Goal: Information Seeking & Learning: Learn about a topic

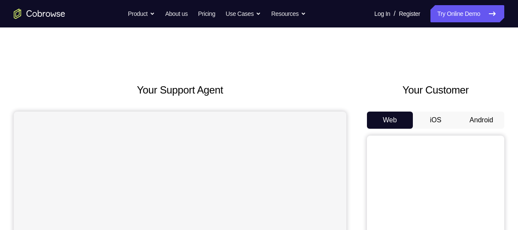
click at [470, 120] on button "Android" at bounding box center [481, 120] width 46 height 17
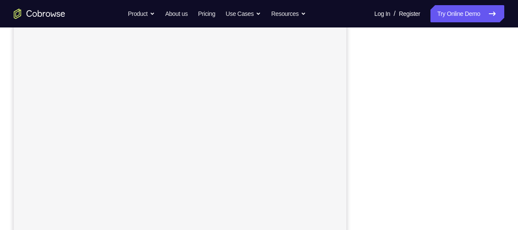
scroll to position [126, 0]
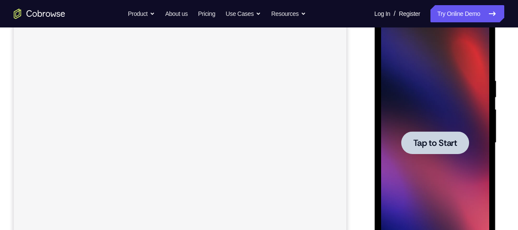
click at [425, 165] on div at bounding box center [435, 143] width 108 height 240
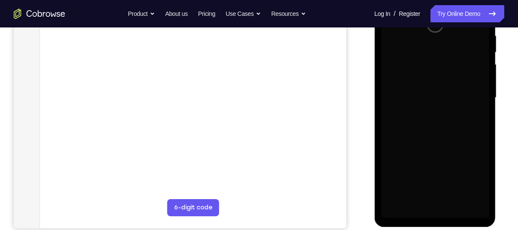
scroll to position [172, 0]
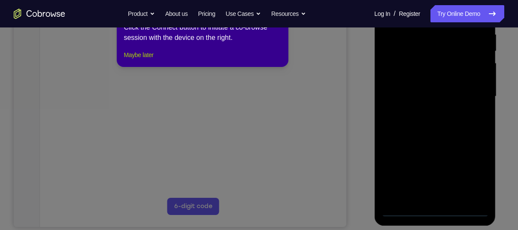
click at [142, 60] on button "Maybe later" at bounding box center [139, 55] width 30 height 10
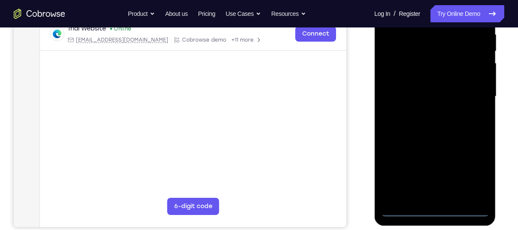
click at [436, 206] on div at bounding box center [435, 96] width 108 height 240
click at [437, 211] on div at bounding box center [435, 96] width 108 height 240
click at [477, 176] on div at bounding box center [435, 96] width 108 height 240
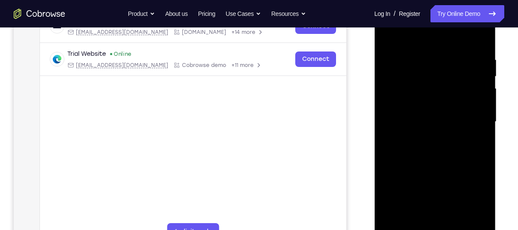
scroll to position [101, 0]
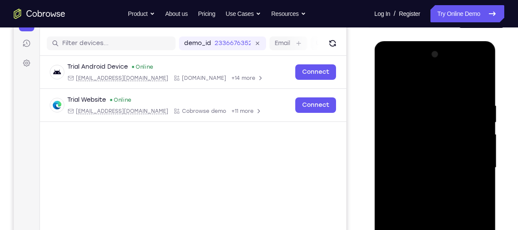
click at [395, 67] on div at bounding box center [435, 168] width 108 height 240
click at [442, 120] on div at bounding box center [435, 168] width 108 height 240
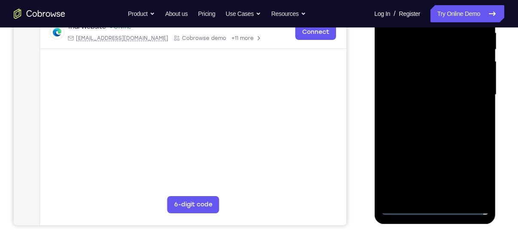
scroll to position [172, 0]
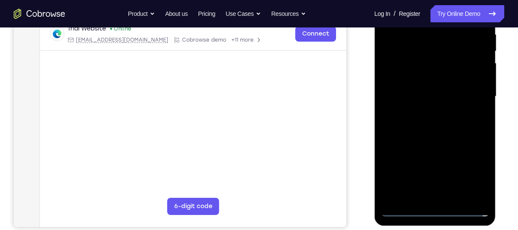
click at [427, 148] on div at bounding box center [435, 96] width 108 height 240
click at [426, 116] on div at bounding box center [435, 96] width 108 height 240
click at [481, 195] on div at bounding box center [435, 96] width 108 height 240
click at [408, 196] on div at bounding box center [435, 96] width 108 height 240
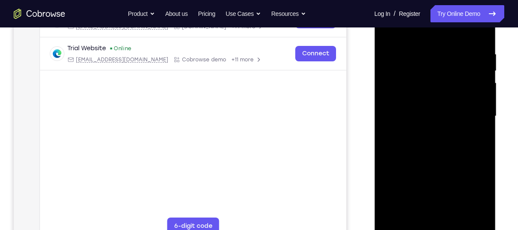
scroll to position [151, 0]
click at [451, 102] on div at bounding box center [435, 117] width 108 height 240
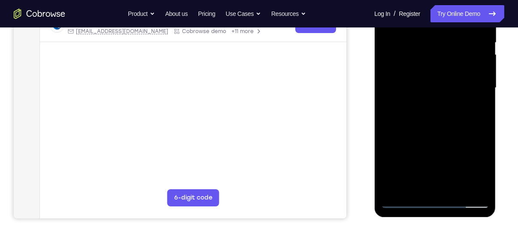
scroll to position [182, 0]
click at [410, 166] on div at bounding box center [435, 87] width 108 height 240
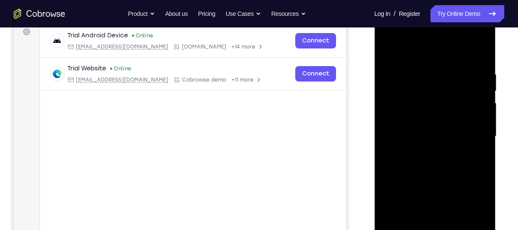
scroll to position [132, 0]
click at [480, 50] on div at bounding box center [435, 137] width 108 height 240
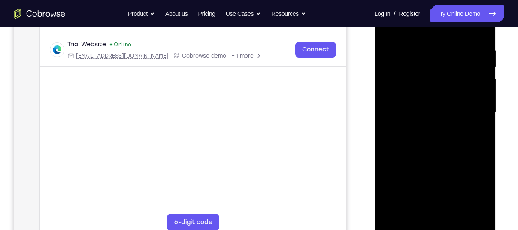
scroll to position [157, 0]
click at [445, 124] on div at bounding box center [435, 112] width 108 height 240
click at [429, 126] on div at bounding box center [435, 112] width 108 height 240
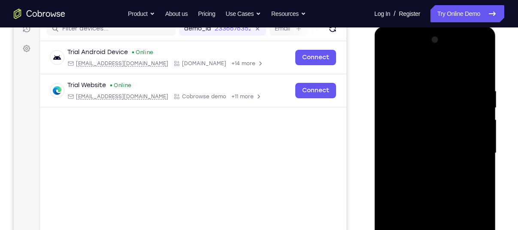
scroll to position [115, 0]
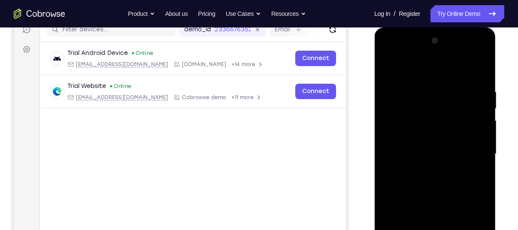
click at [480, 70] on div at bounding box center [435, 154] width 108 height 240
click at [409, 151] on div at bounding box center [435, 154] width 108 height 240
click at [481, 68] on div at bounding box center [435, 154] width 108 height 240
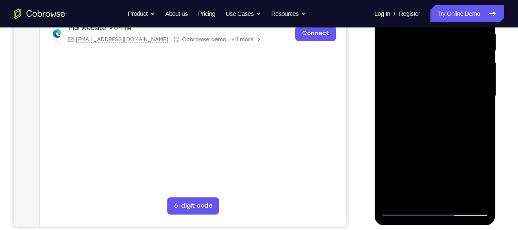
scroll to position [173, 0]
click at [411, 199] on div at bounding box center [435, 96] width 108 height 240
click at [446, 76] on div at bounding box center [435, 96] width 108 height 240
click at [436, 125] on div at bounding box center [435, 96] width 108 height 240
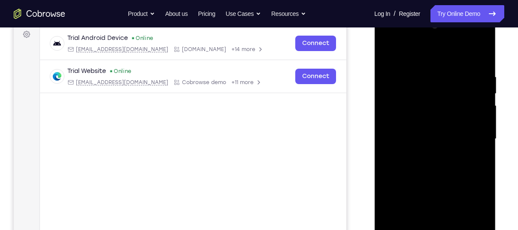
scroll to position [129, 0]
click at [480, 49] on div at bounding box center [435, 139] width 108 height 240
click at [481, 55] on div at bounding box center [435, 139] width 108 height 240
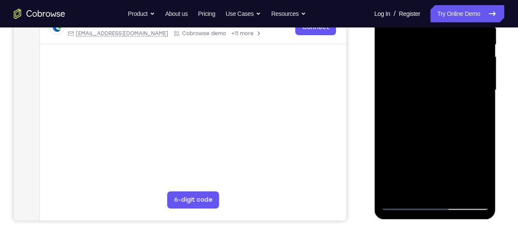
scroll to position [179, 0]
click at [462, 191] on div at bounding box center [435, 90] width 108 height 240
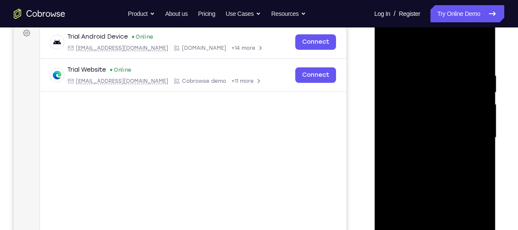
scroll to position [128, 0]
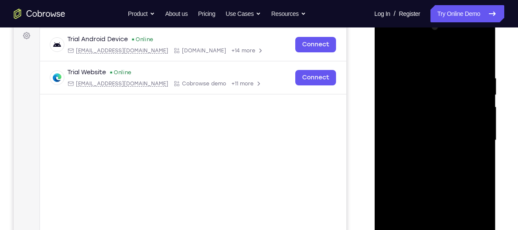
click at [450, 52] on div at bounding box center [435, 140] width 108 height 240
click at [445, 67] on div at bounding box center [435, 140] width 108 height 240
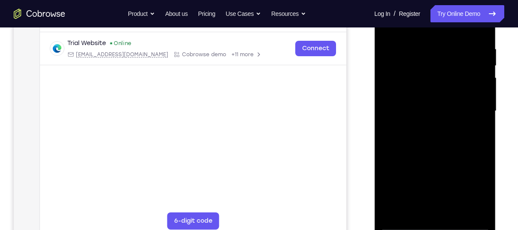
scroll to position [161, 0]
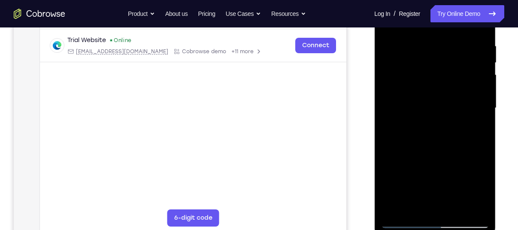
drag, startPoint x: 435, startPoint y: 137, endPoint x: 455, endPoint y: 79, distance: 61.1
click at [455, 79] on div at bounding box center [435, 108] width 108 height 240
drag, startPoint x: 426, startPoint y: 173, endPoint x: 445, endPoint y: 57, distance: 117.9
click at [445, 57] on div at bounding box center [435, 108] width 108 height 240
drag, startPoint x: 428, startPoint y: 160, endPoint x: 446, endPoint y: 66, distance: 96.2
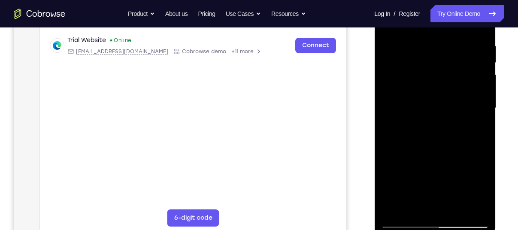
click at [446, 66] on div at bounding box center [435, 108] width 108 height 240
drag, startPoint x: 430, startPoint y: 178, endPoint x: 452, endPoint y: 64, distance: 116.2
click at [452, 64] on div at bounding box center [435, 108] width 108 height 240
drag, startPoint x: 432, startPoint y: 168, endPoint x: 456, endPoint y: 52, distance: 118.8
click at [456, 52] on div at bounding box center [435, 108] width 108 height 240
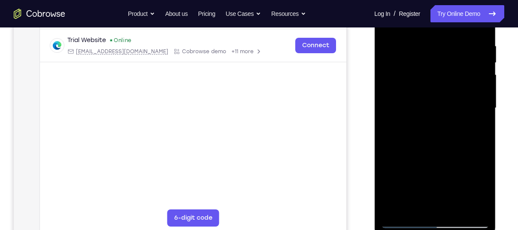
drag, startPoint x: 441, startPoint y: 108, endPoint x: 454, endPoint y: 48, distance: 62.0
click at [454, 48] on div at bounding box center [435, 108] width 108 height 240
drag, startPoint x: 448, startPoint y: 66, endPoint x: 459, endPoint y: 185, distance: 119.0
click at [459, 185] on div at bounding box center [435, 108] width 108 height 240
drag, startPoint x: 455, startPoint y: 115, endPoint x: 454, endPoint y: 252, distance: 136.5
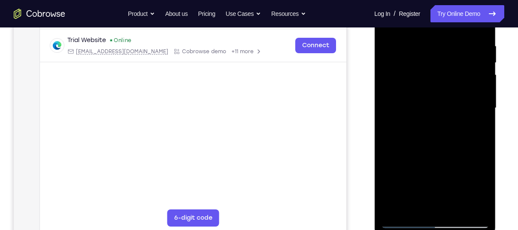
click at [454, 230] on html "Online web based iOS Simulators and Android Emulators. Run iPhone, iPad, Mobile…" at bounding box center [435, 111] width 122 height 258
drag, startPoint x: 438, startPoint y: 115, endPoint x: 442, endPoint y: 226, distance: 111.2
click at [442, 226] on div at bounding box center [435, 108] width 108 height 240
click at [479, 210] on div at bounding box center [435, 108] width 108 height 240
click at [424, 211] on div at bounding box center [435, 108] width 108 height 240
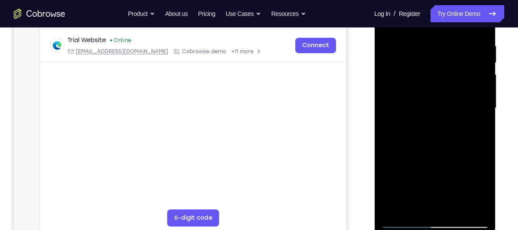
drag, startPoint x: 470, startPoint y: 182, endPoint x: 474, endPoint y: 118, distance: 63.2
click at [474, 118] on div at bounding box center [435, 108] width 108 height 240
click at [470, 141] on div at bounding box center [435, 108] width 108 height 240
click at [470, 73] on div at bounding box center [435, 108] width 108 height 240
click at [436, 219] on div at bounding box center [435, 108] width 108 height 240
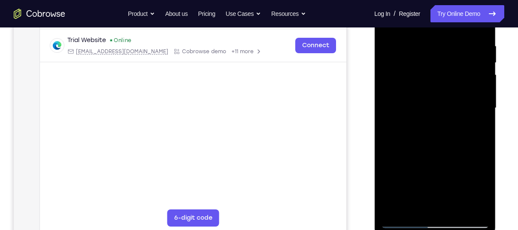
click at [470, 185] on div at bounding box center [435, 108] width 108 height 240
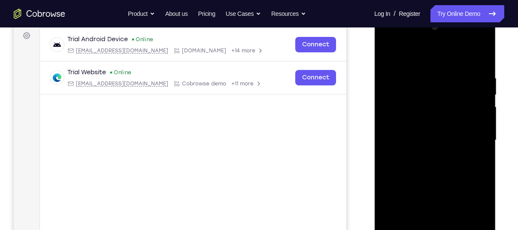
scroll to position [128, 0]
click at [431, 37] on div at bounding box center [435, 141] width 108 height 240
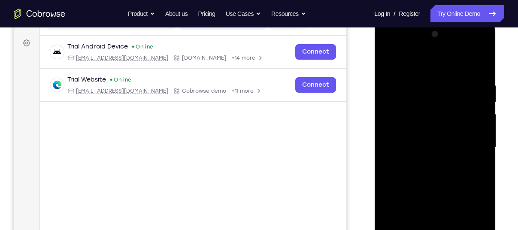
scroll to position [121, 0]
click at [471, 65] on div at bounding box center [435, 148] width 108 height 240
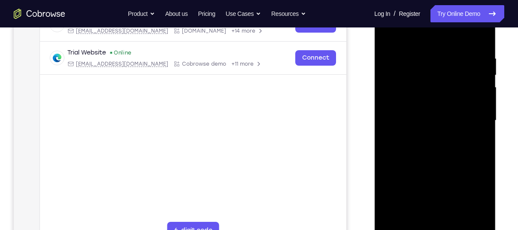
scroll to position [179, 0]
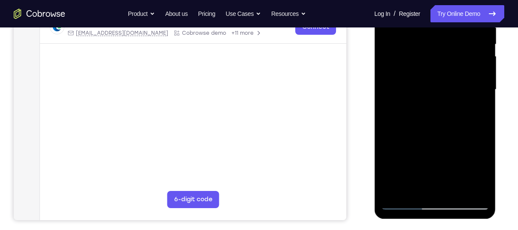
click at [406, 203] on div at bounding box center [435, 90] width 108 height 240
click at [401, 202] on div at bounding box center [435, 90] width 108 height 240
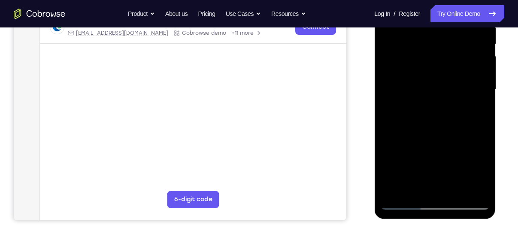
click at [401, 202] on div at bounding box center [435, 90] width 108 height 240
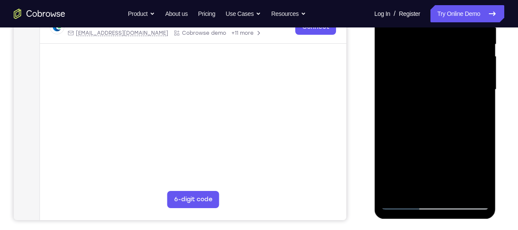
click at [401, 202] on div at bounding box center [435, 90] width 108 height 240
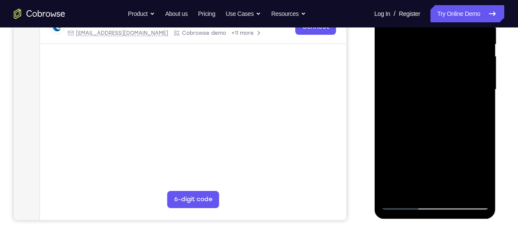
click at [401, 202] on div at bounding box center [435, 90] width 108 height 240
click at [471, 90] on div at bounding box center [435, 90] width 108 height 240
click at [427, 105] on div at bounding box center [435, 90] width 108 height 240
click at [442, 134] on div at bounding box center [435, 90] width 108 height 240
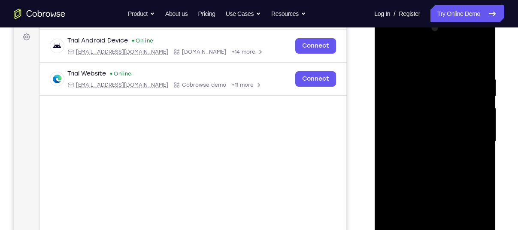
scroll to position [127, 0]
click at [440, 98] on div at bounding box center [435, 142] width 108 height 240
